Goal: Task Accomplishment & Management: Manage account settings

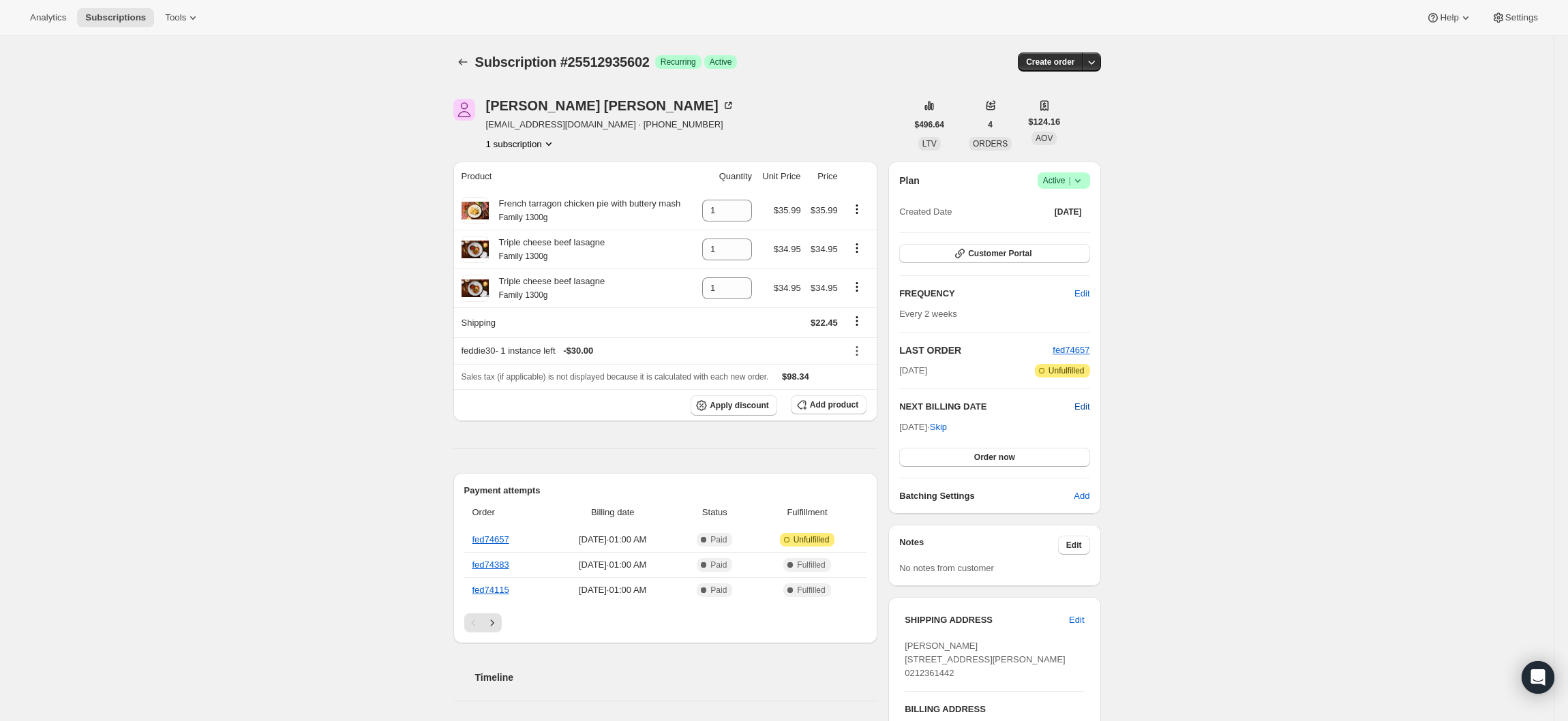
click at [1089, 408] on span "Edit" at bounding box center [1081, 407] width 15 height 14
click at [988, 435] on input "[DATE]" at bounding box center [994, 432] width 190 height 23
type input "[DATE]"
click at [980, 462] on button "Save" at bounding box center [994, 460] width 190 height 19
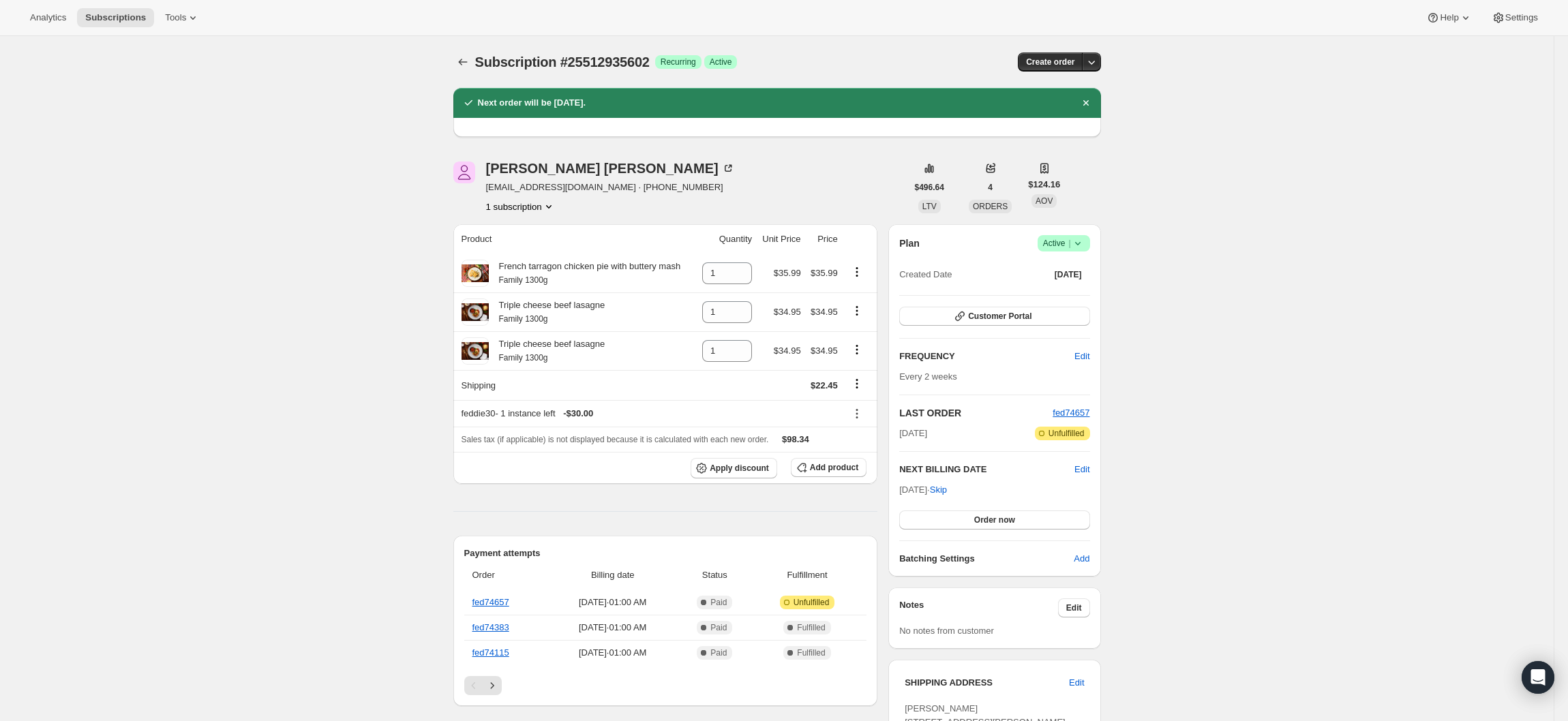
click at [1224, 386] on div "Subscription #25512935602. This page is ready Subscription #25512935602 Success…" at bounding box center [777, 723] width 1553 height 1373
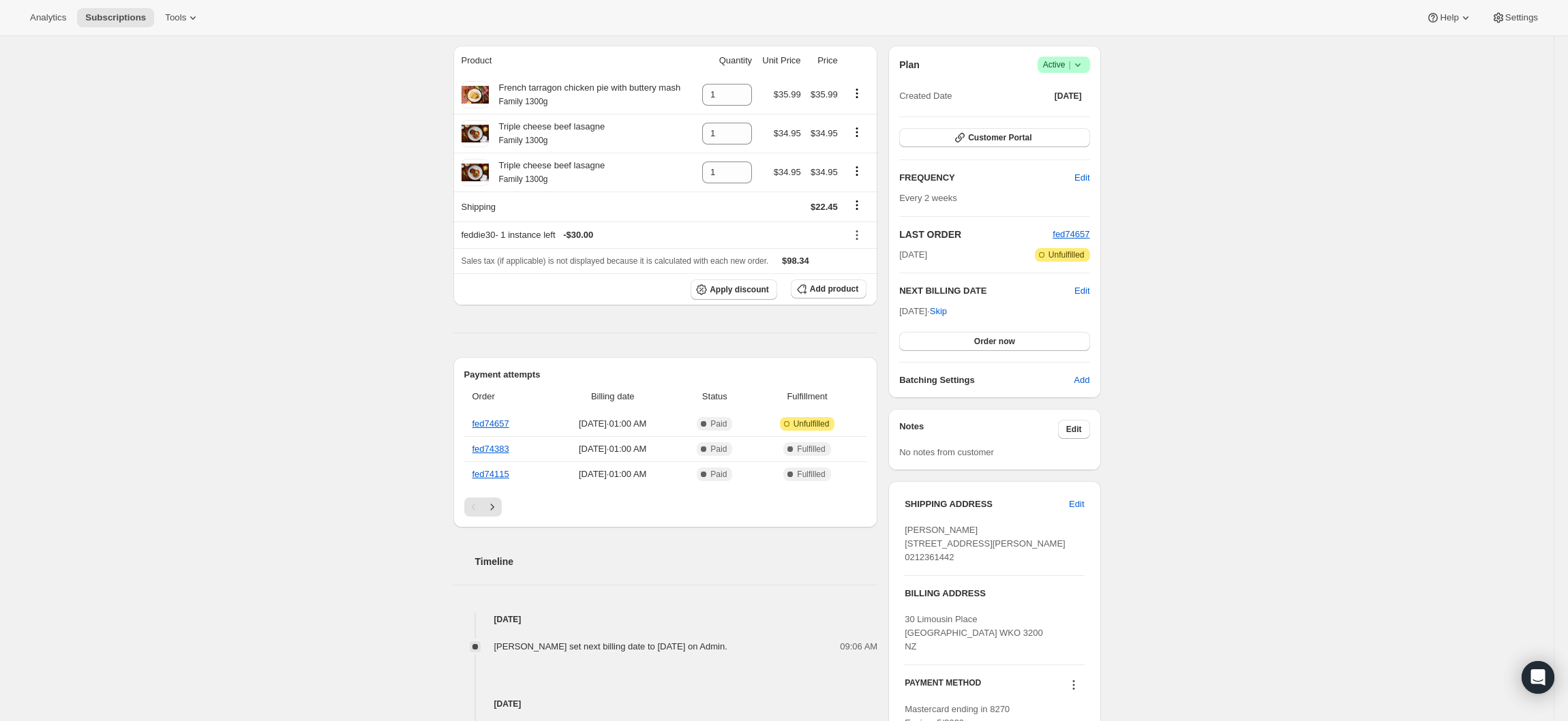
scroll to position [136, 0]
